Goal: Information Seeking & Learning: Learn about a topic

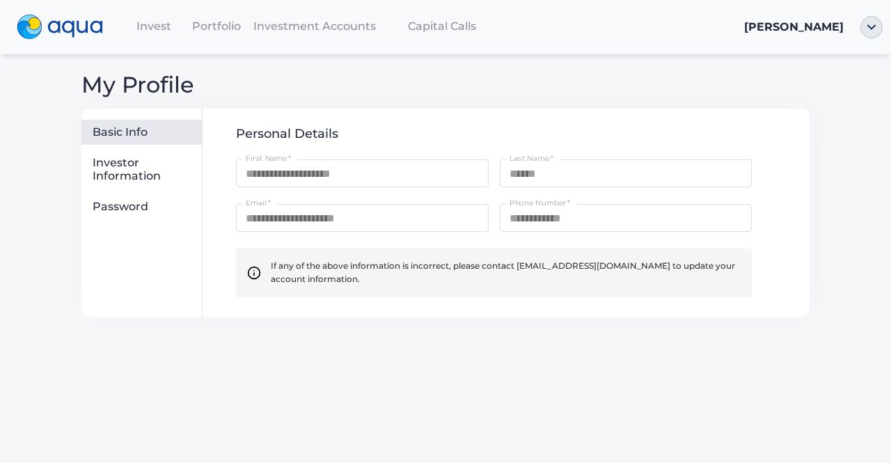
click at [242, 31] on div "Portfolio" at bounding box center [216, 26] width 63 height 29
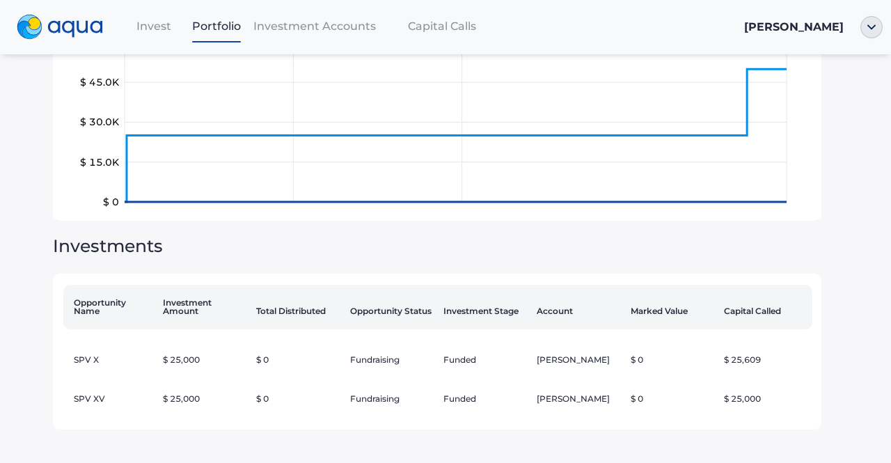
scroll to position [164, 0]
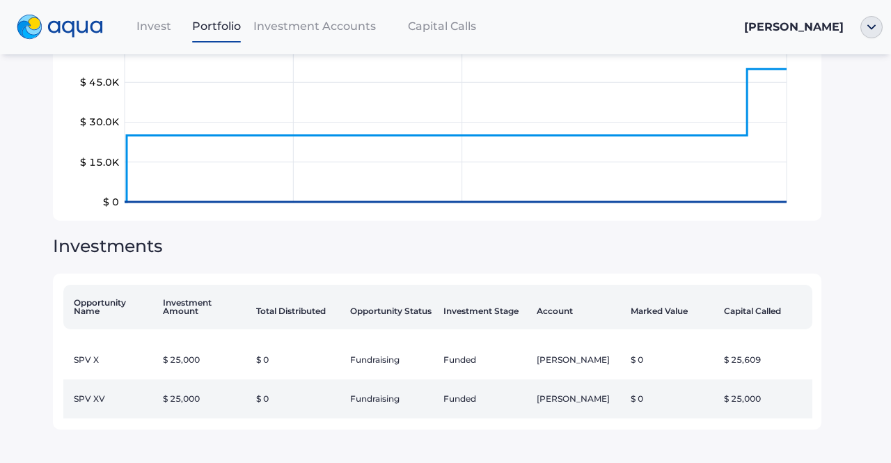
click at [581, 395] on td "[PERSON_NAME]" at bounding box center [577, 398] width 93 height 39
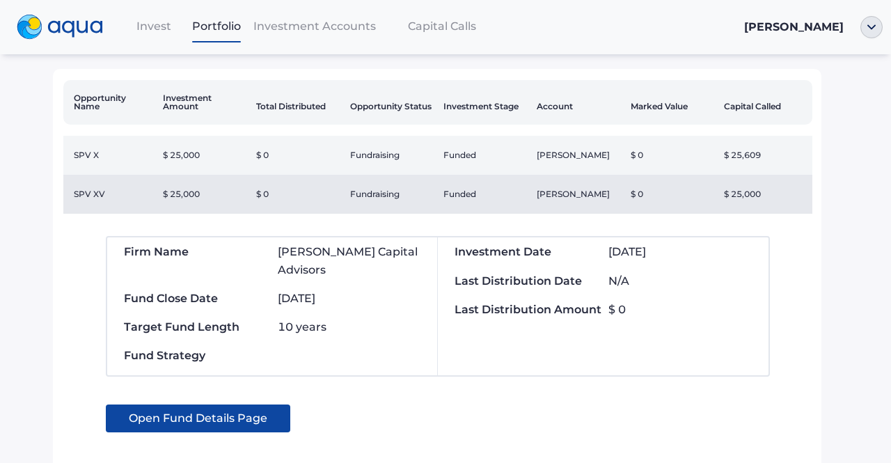
scroll to position [353, 0]
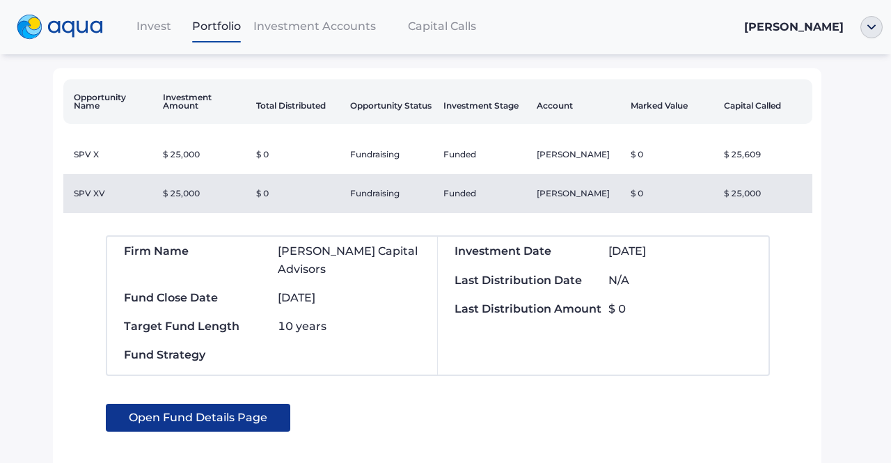
click at [178, 424] on span "Open Fund Details Page" at bounding box center [198, 418] width 139 height 28
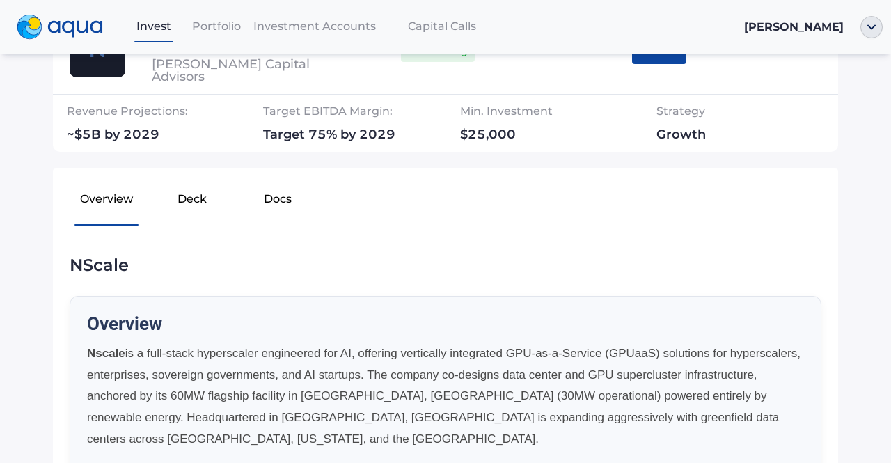
click at [196, 198] on button "Deck" at bounding box center [193, 202] width 86 height 45
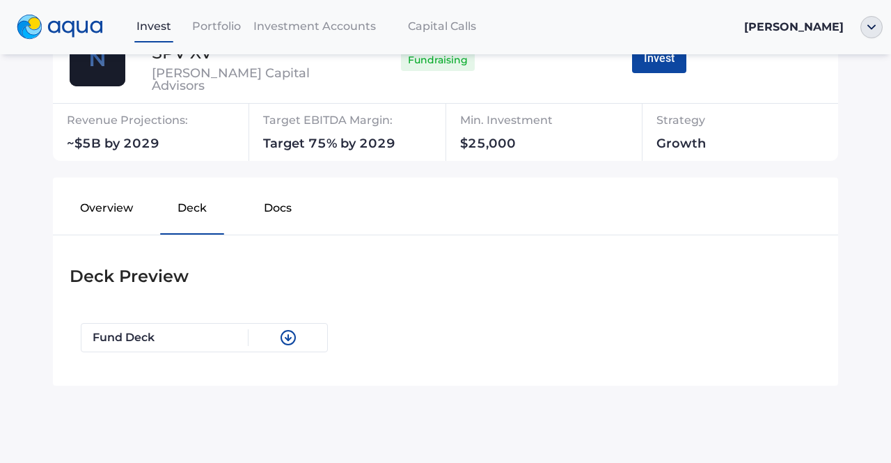
scroll to position [157, 0]
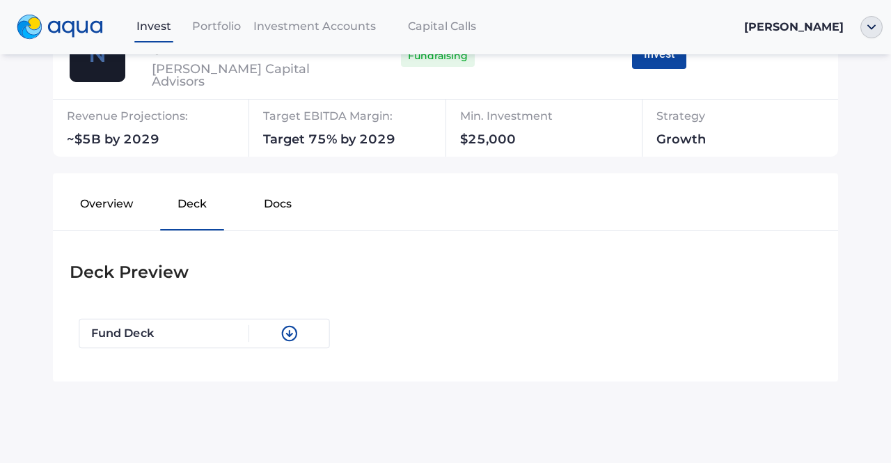
click at [163, 329] on div "Fund Deck" at bounding box center [170, 333] width 159 height 17
click at [269, 191] on button "Docs" at bounding box center [278, 206] width 86 height 45
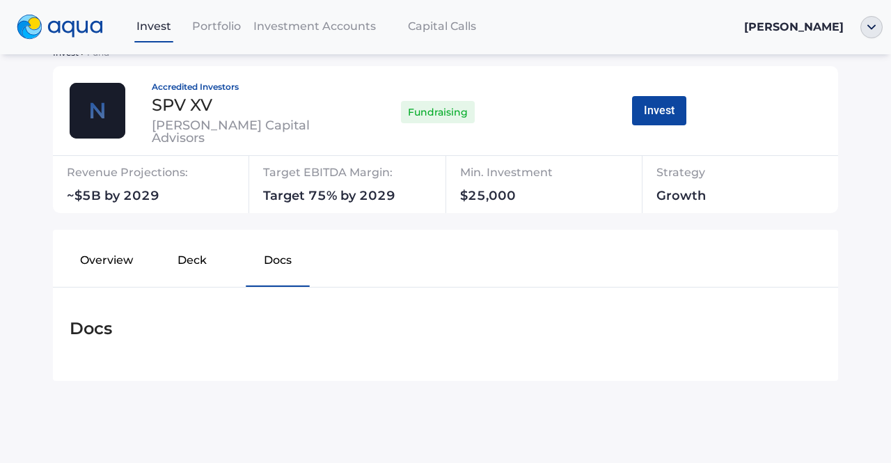
click at [103, 260] on button "Overview" at bounding box center [107, 263] width 86 height 45
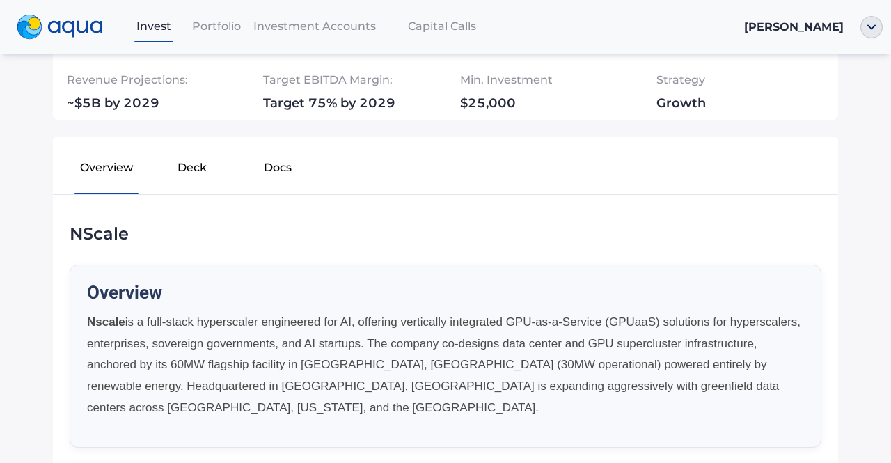
scroll to position [0, 0]
